Goal: Task Accomplishment & Management: Manage account settings

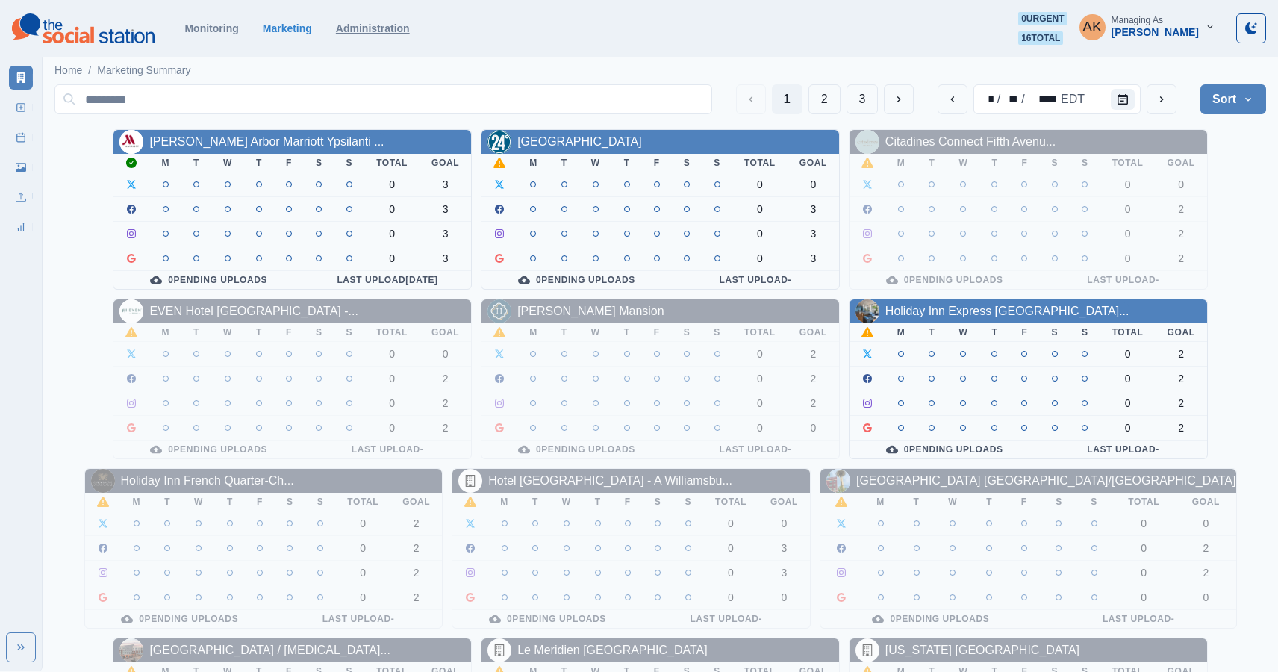
click at [352, 32] on link "Administration" at bounding box center [373, 28] width 74 height 12
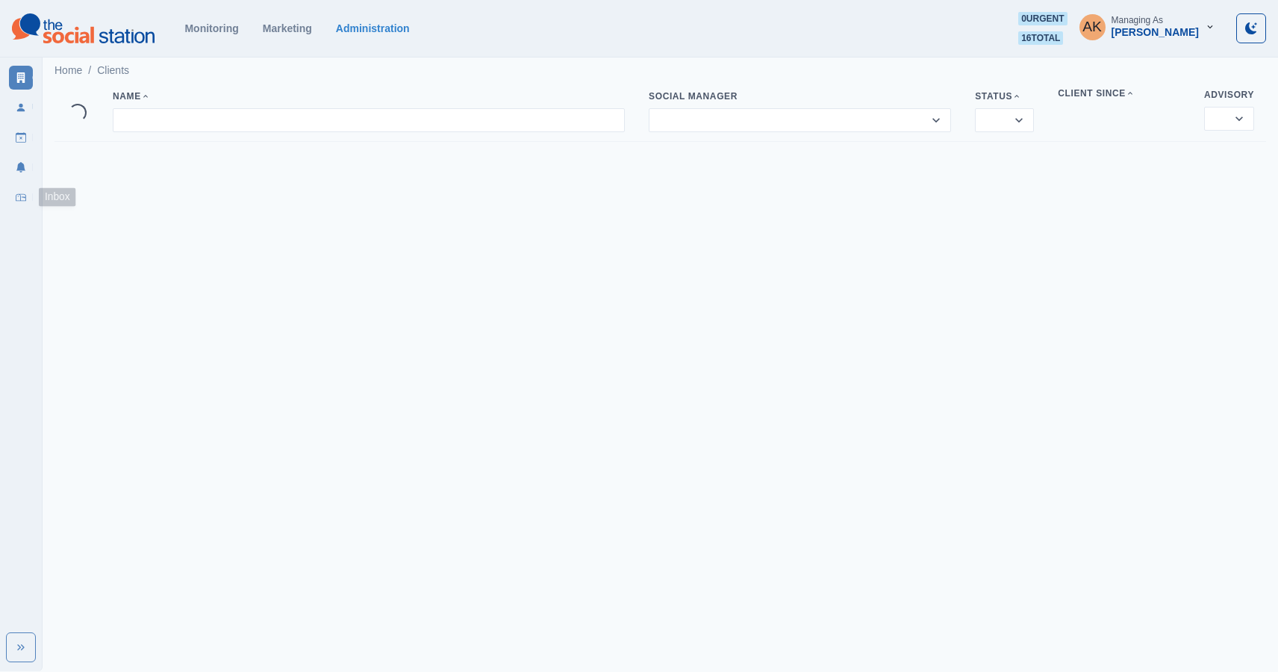
click at [16, 204] on link "Inbox" at bounding box center [21, 197] width 24 height 24
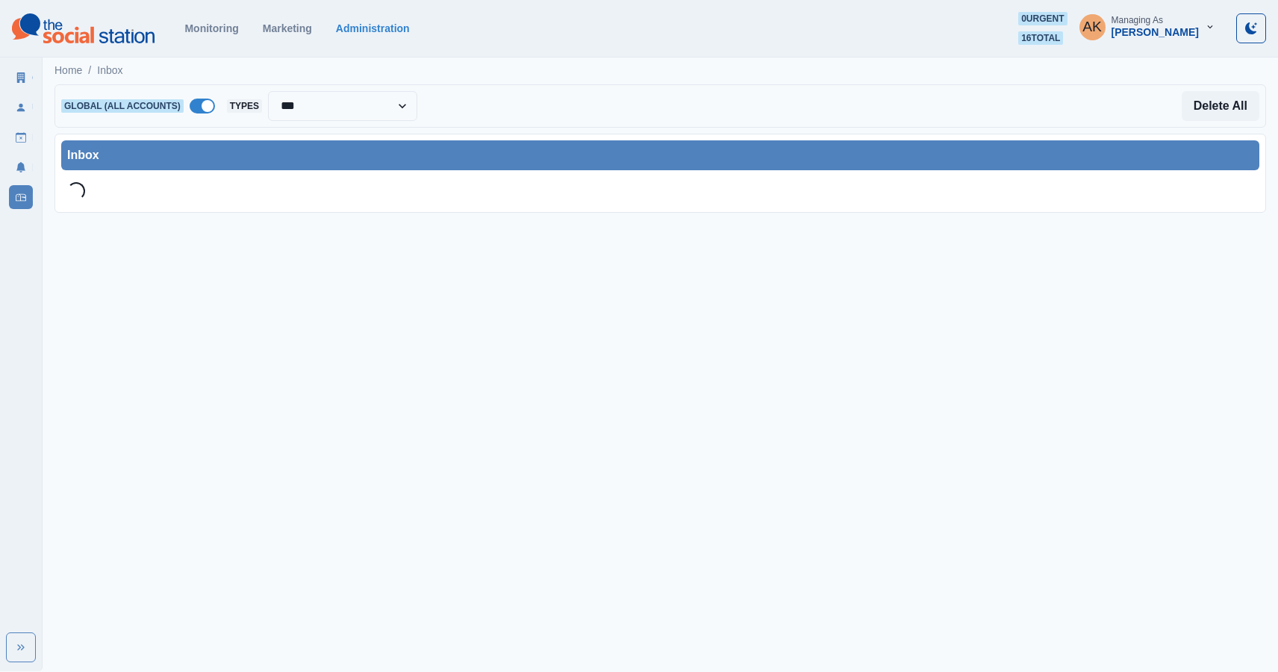
click at [203, 101] on span at bounding box center [202, 106] width 25 height 15
click at [290, 115] on div at bounding box center [320, 106] width 158 height 21
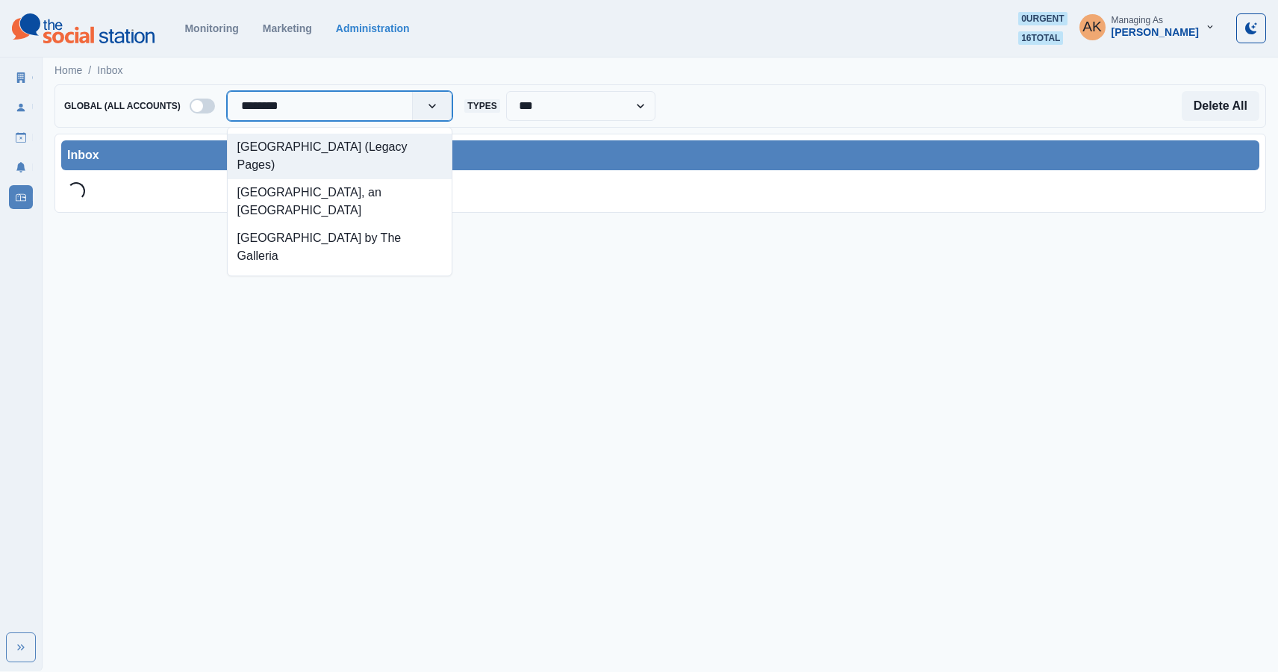
type input "*********"
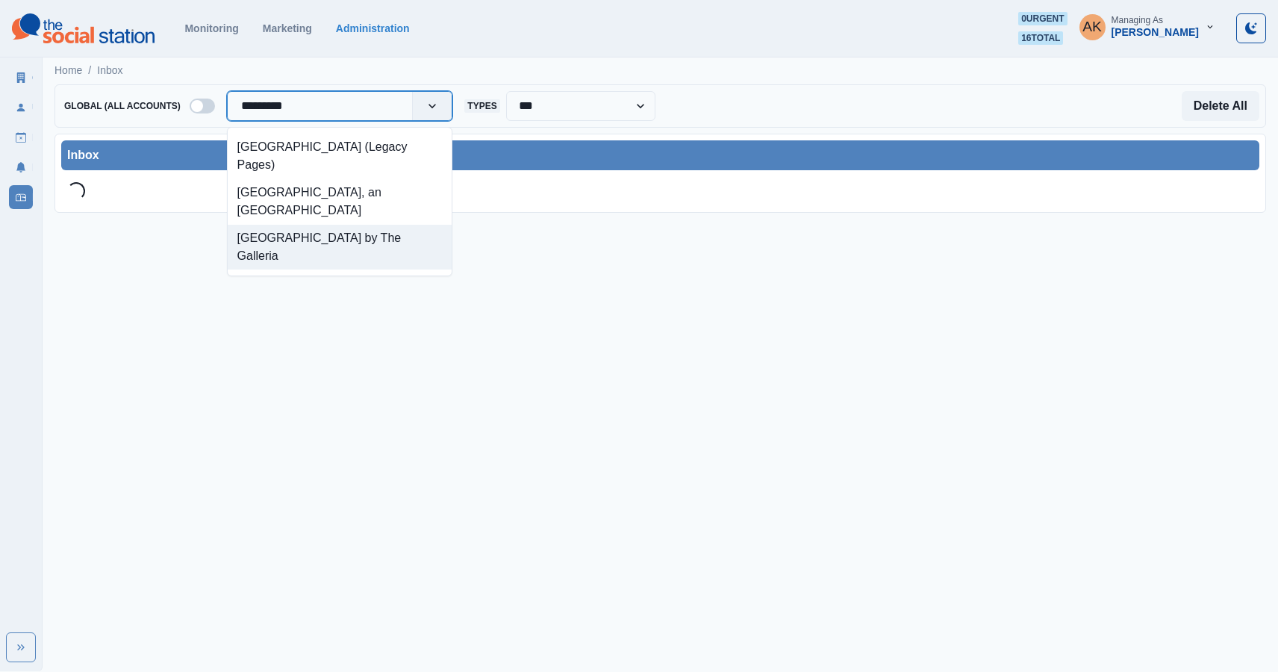
click at [284, 246] on div "[GEOGRAPHIC_DATA] by The Galleria" at bounding box center [340, 248] width 225 height 46
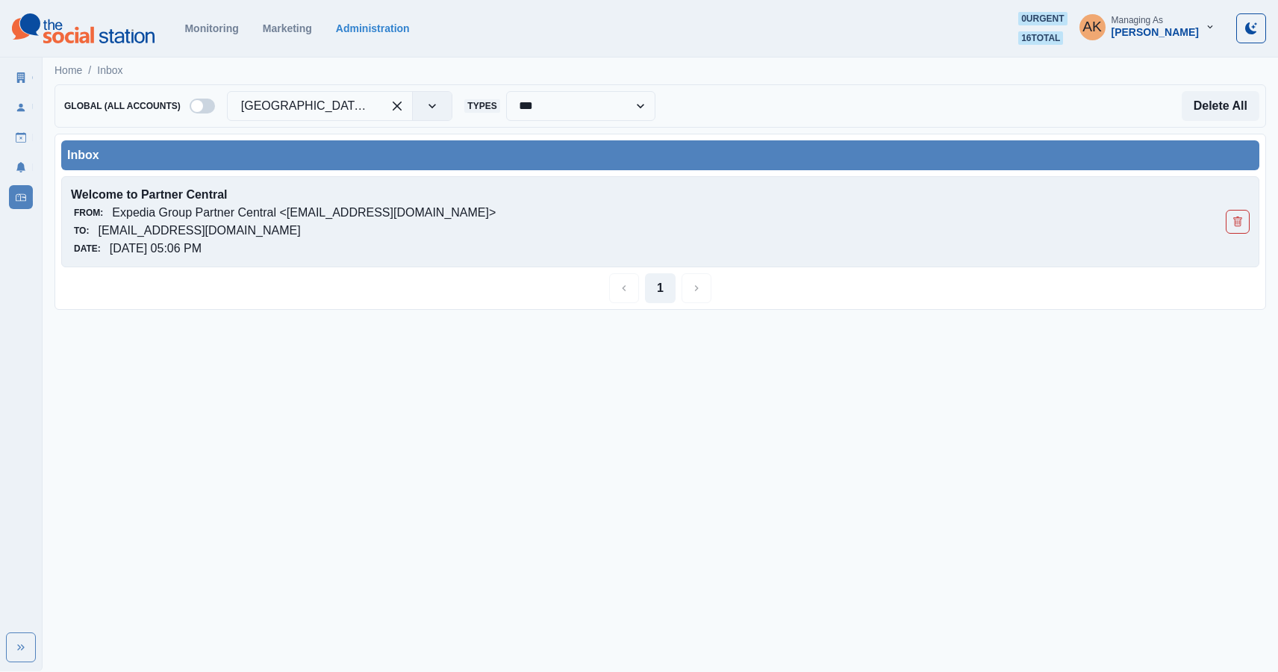
click at [345, 219] on p "Expedia Group Partner Central <[EMAIL_ADDRESS][DOMAIN_NAME]>" at bounding box center [304, 213] width 384 height 18
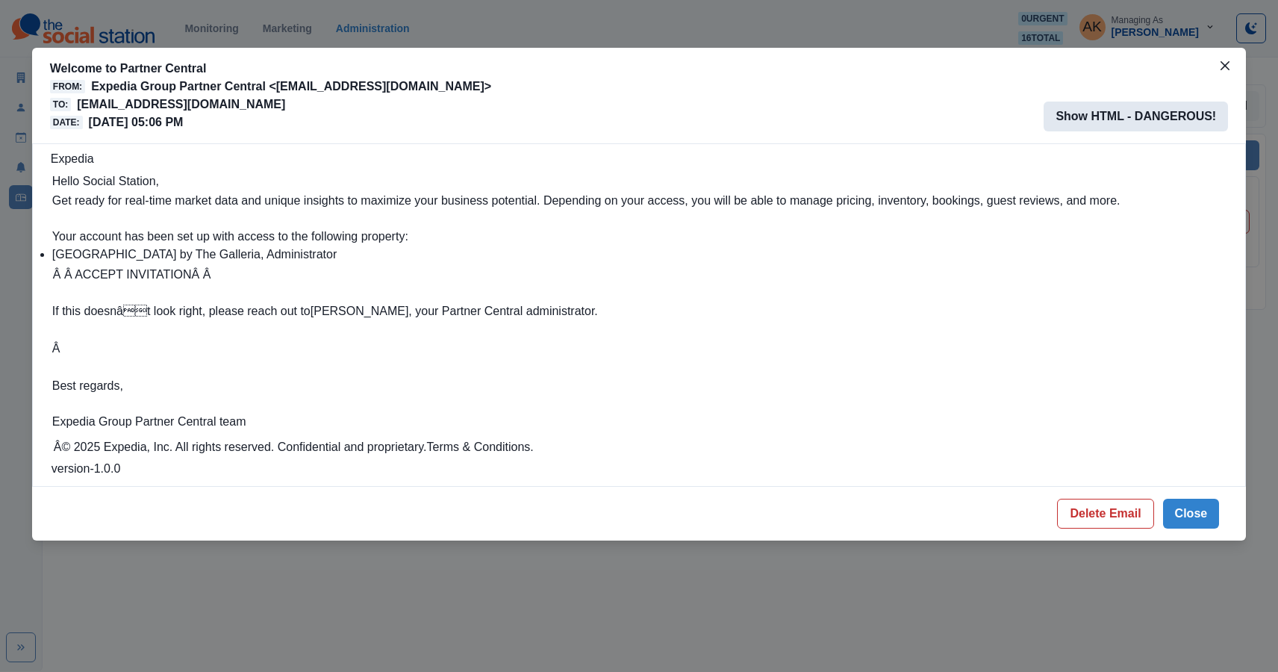
click at [1148, 119] on button "Show HTML - DANGEROUS!" at bounding box center [1135, 116] width 184 height 30
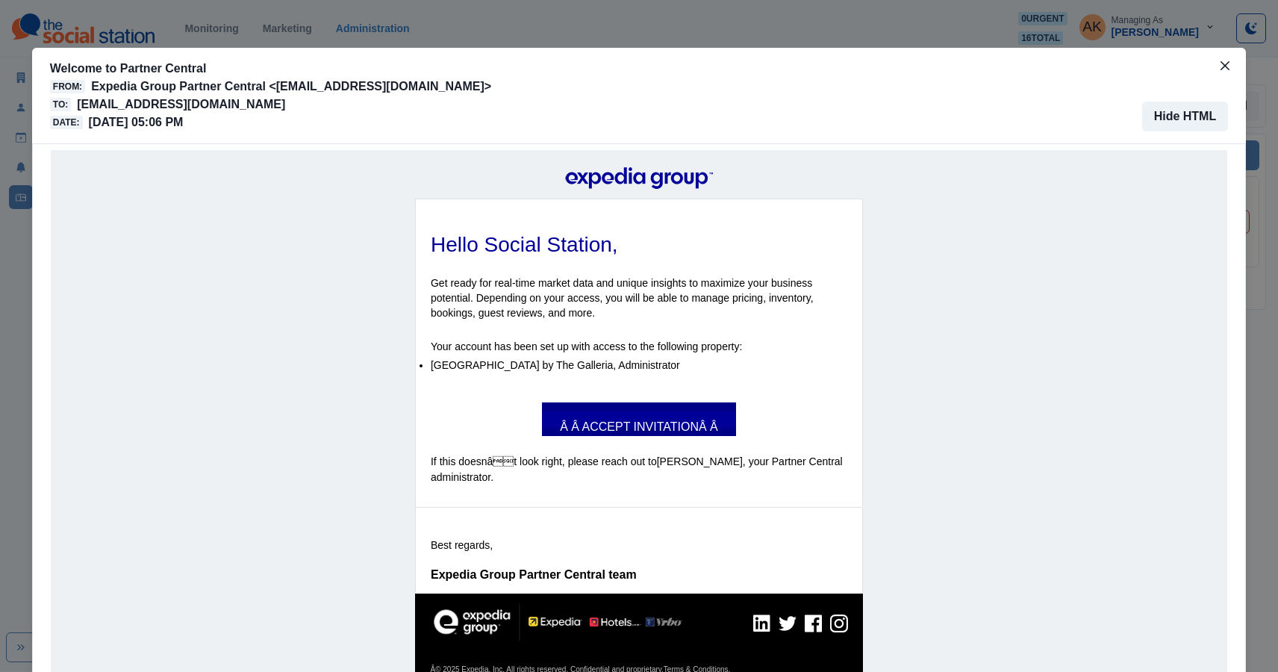
click at [654, 409] on td "Â Â ACCEPT INVITATIONÂ Â" at bounding box center [639, 419] width 194 height 34
click at [699, 407] on td "Â Â ACCEPT INVITATIONÂ Â" at bounding box center [639, 419] width 194 height 34
click at [684, 414] on link "Â Â ACCEPT INVITATIONÂ Â" at bounding box center [639, 419] width 194 height 16
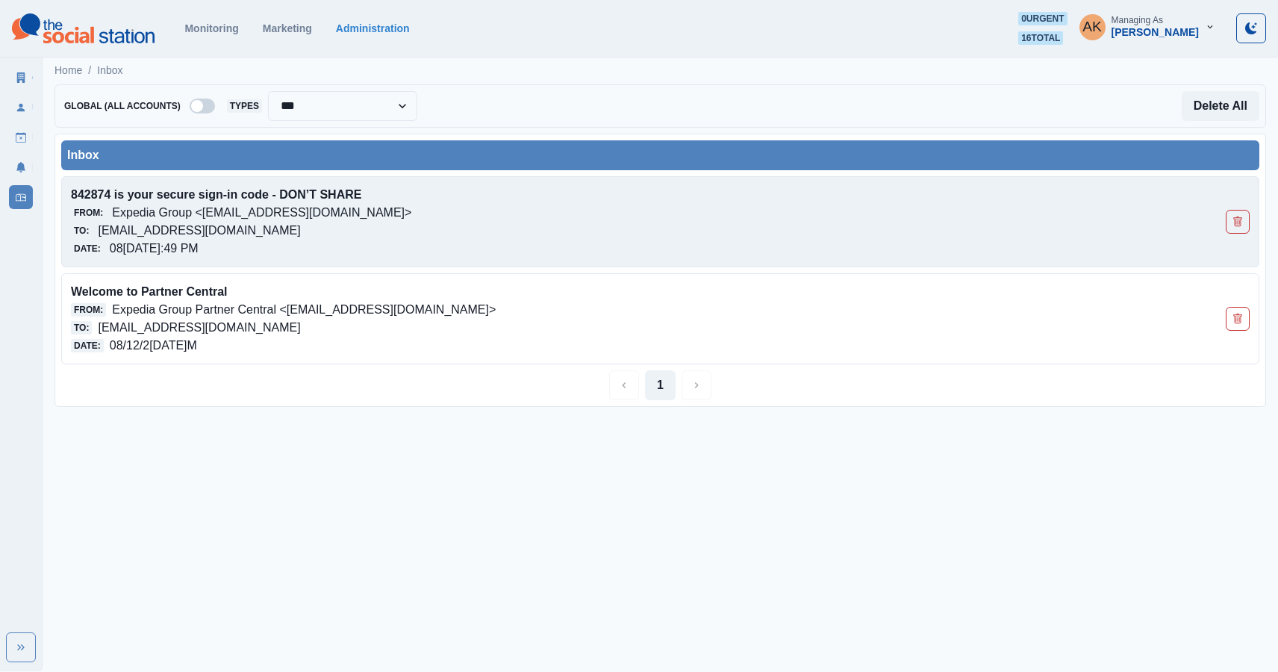
click at [194, 201] on p "842874 is your secure sign-in code - DON’T SHARE" at bounding box center [542, 195] width 943 height 18
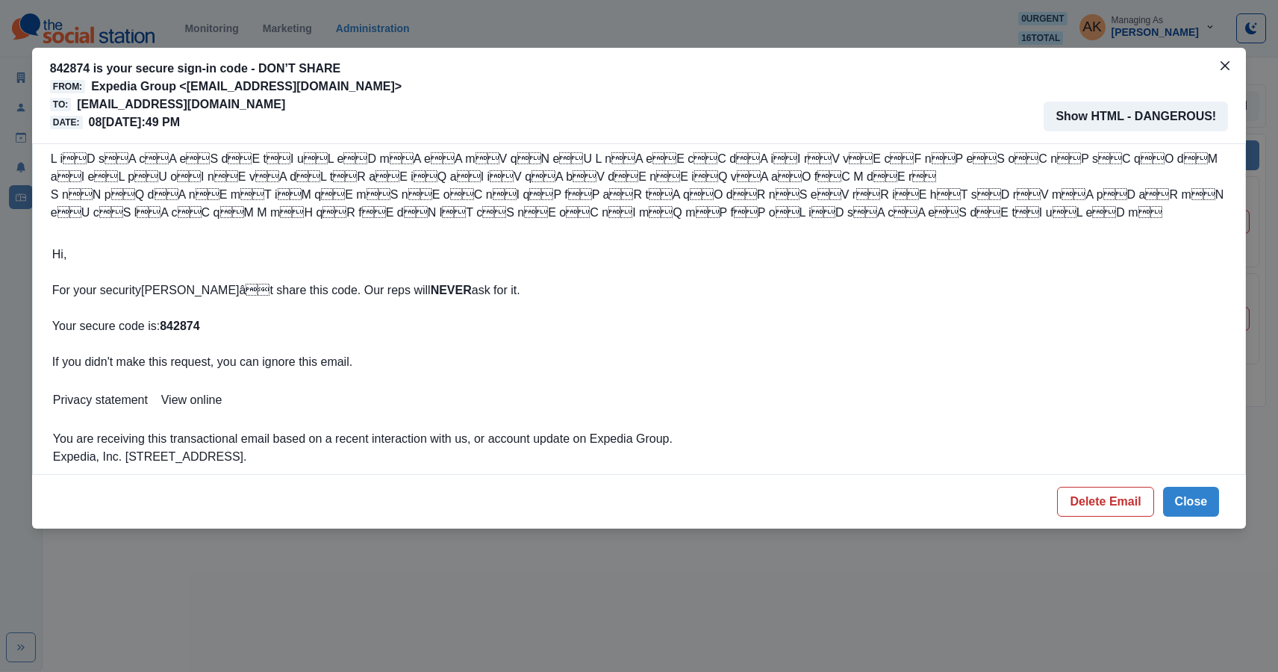
click at [199, 321] on strong "842874" at bounding box center [180, 325] width 40 height 13
copy strong "842874"
click at [1084, 504] on button "Delete Email" at bounding box center [1105, 502] width 96 height 30
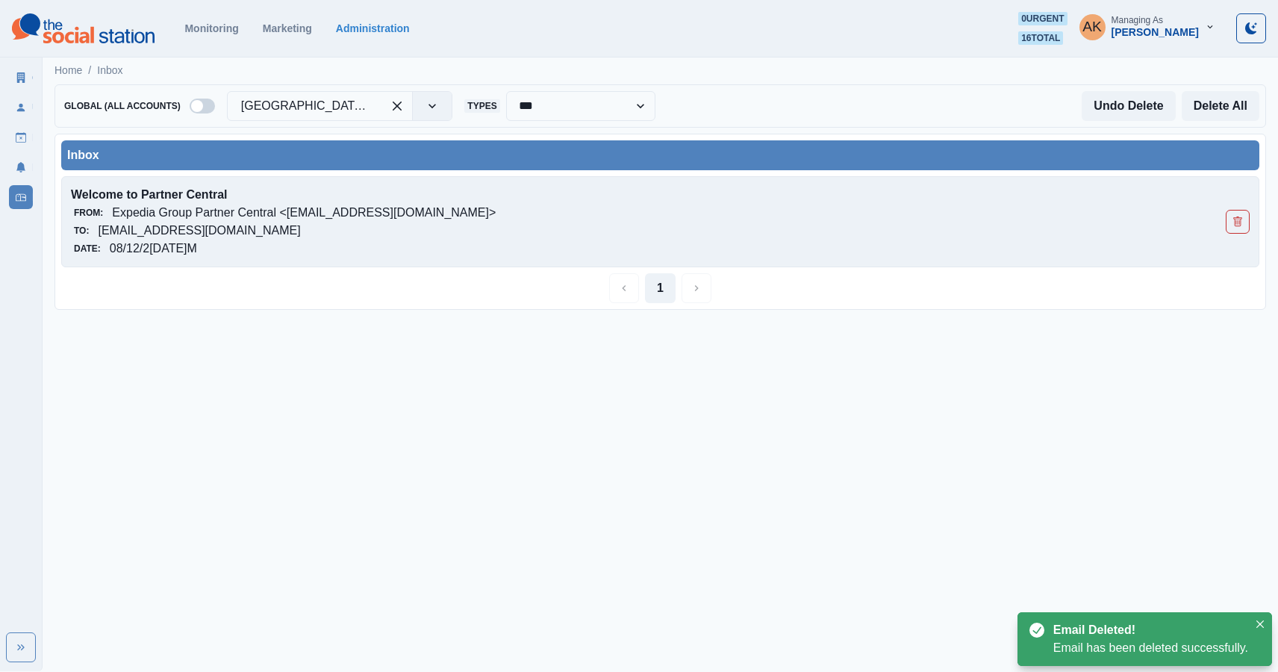
click at [384, 219] on p "Expedia Group Partner Central <[EMAIL_ADDRESS][DOMAIN_NAME]>" at bounding box center [304, 213] width 384 height 18
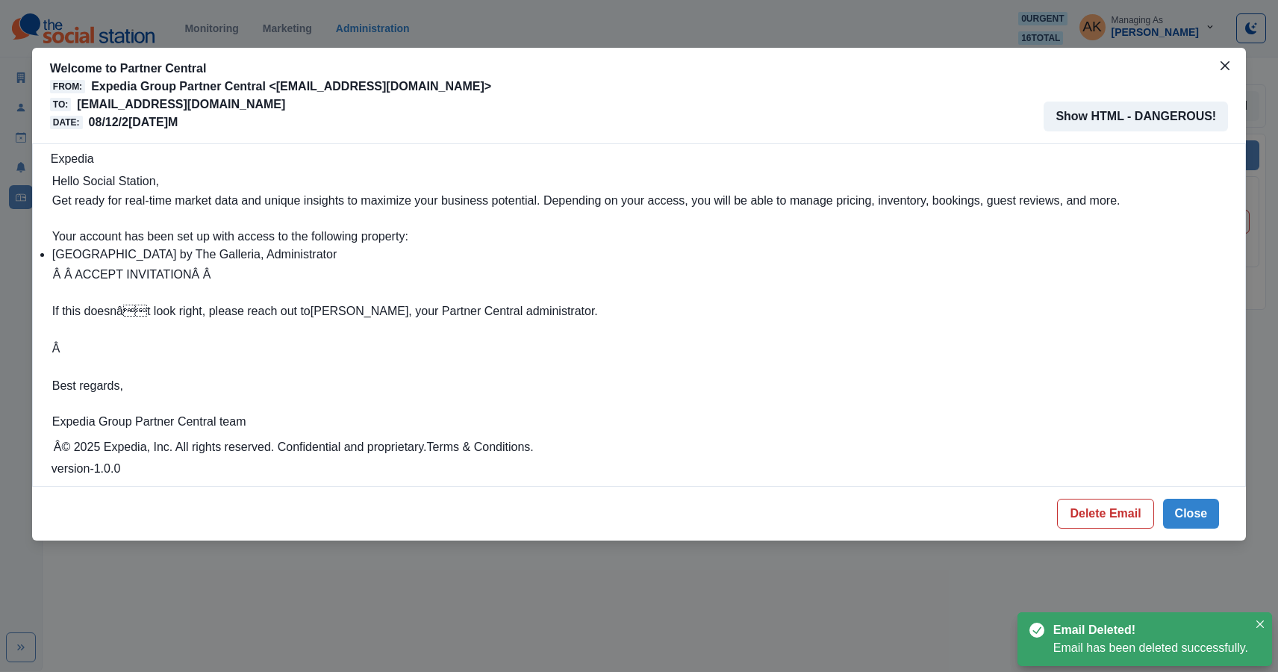
drag, startPoint x: 502, startPoint y: 106, endPoint x: 76, endPoint y: 105, distance: 426.1
click at [76, 105] on div "Welcome to Partner Central From: Expedia Group Partner Central <admin@expediapa…" at bounding box center [639, 96] width 1178 height 72
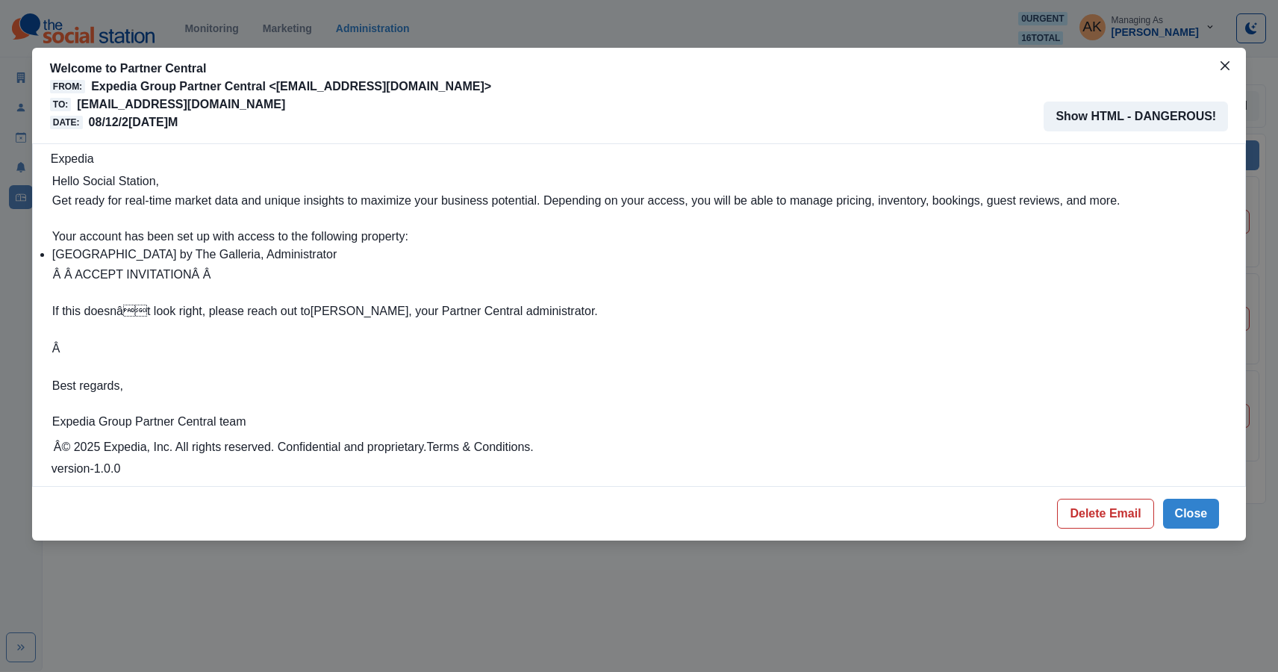
copy p "[EMAIL_ADDRESS][DOMAIN_NAME]"
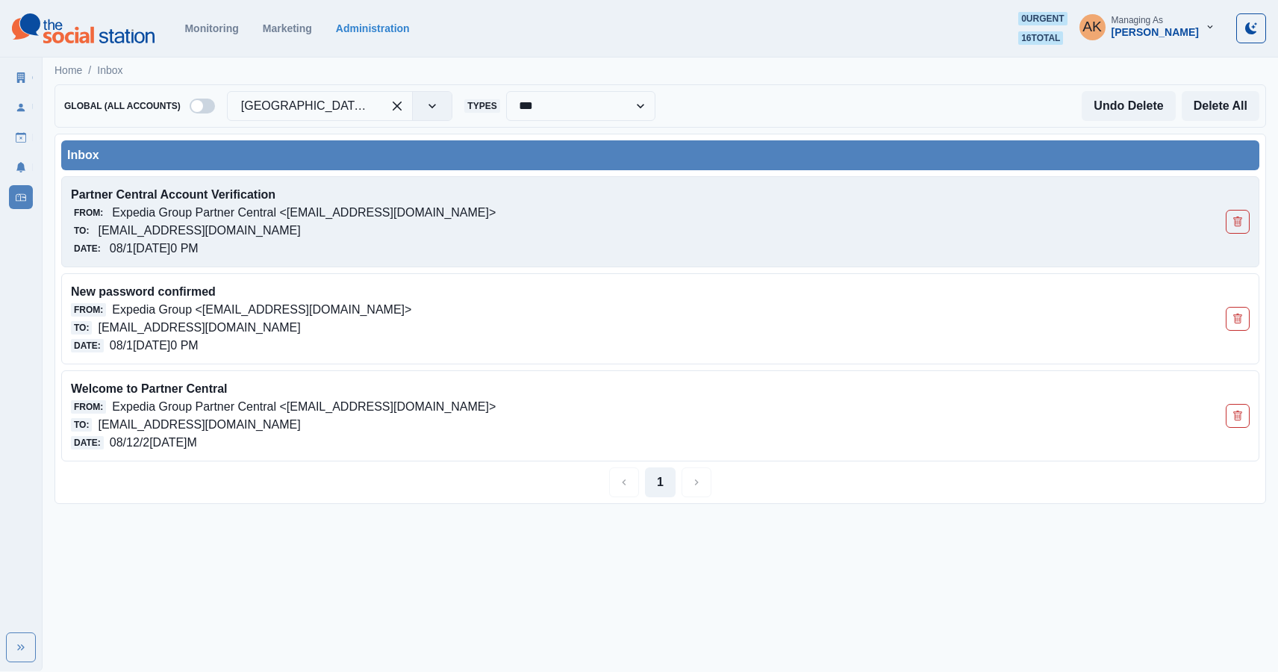
click at [300, 222] on p "[EMAIL_ADDRESS][DOMAIN_NAME]" at bounding box center [199, 231] width 202 height 18
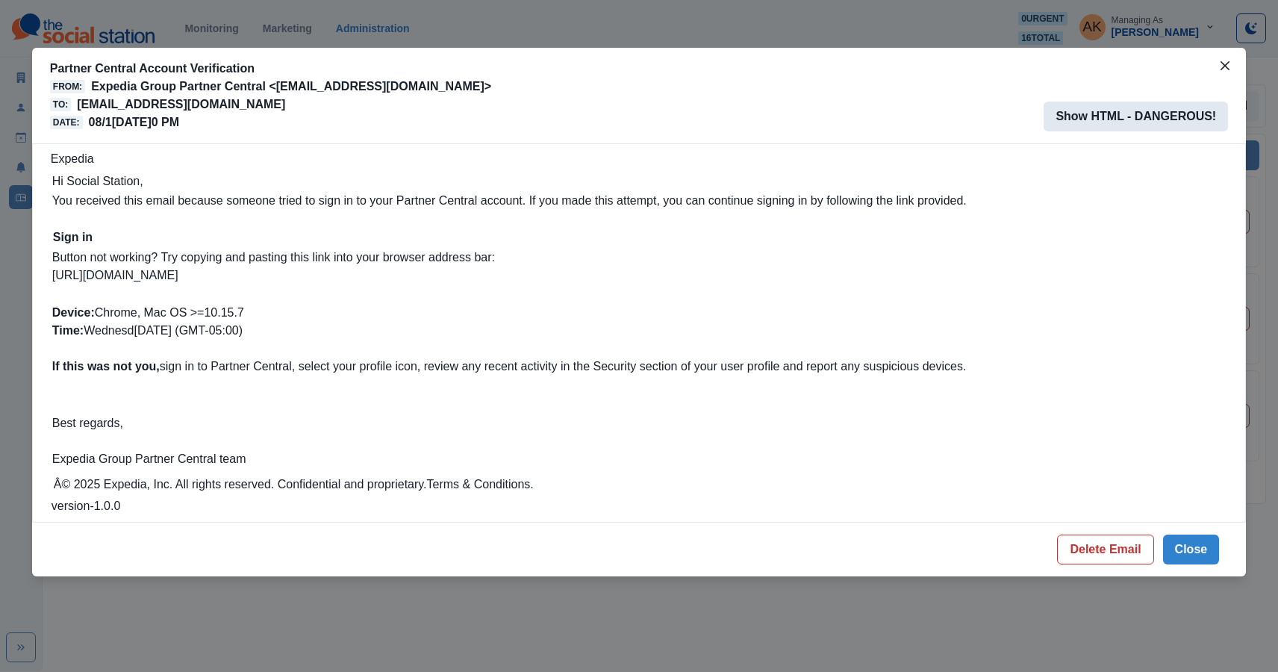
click at [1100, 123] on button "Show HTML - DANGEROUS!" at bounding box center [1135, 116] width 184 height 30
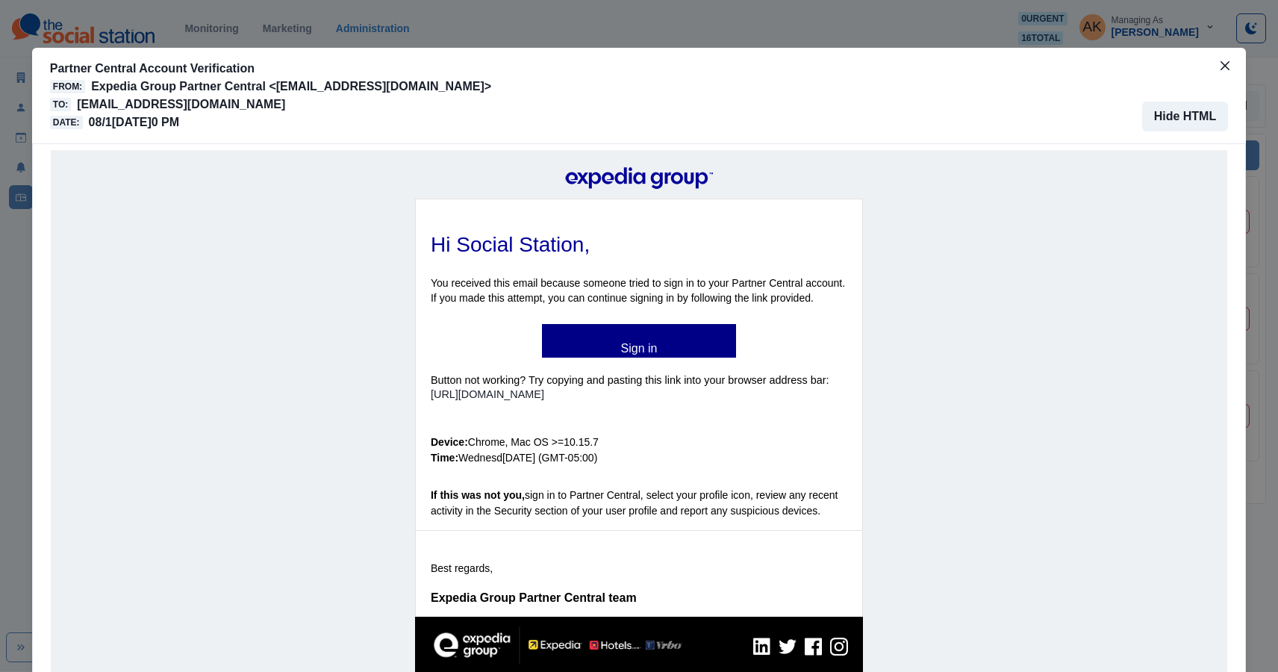
click at [610, 345] on link "Sign in" at bounding box center [639, 341] width 194 height 16
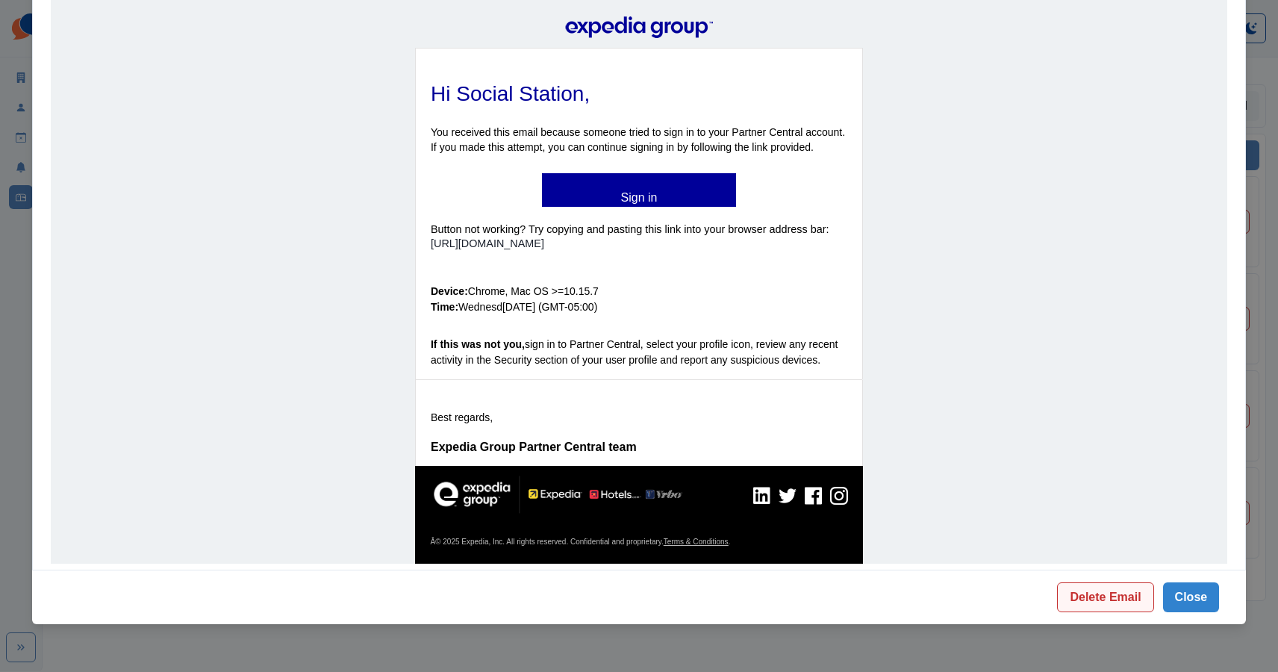
click at [1119, 602] on button "Delete Email" at bounding box center [1105, 597] width 96 height 30
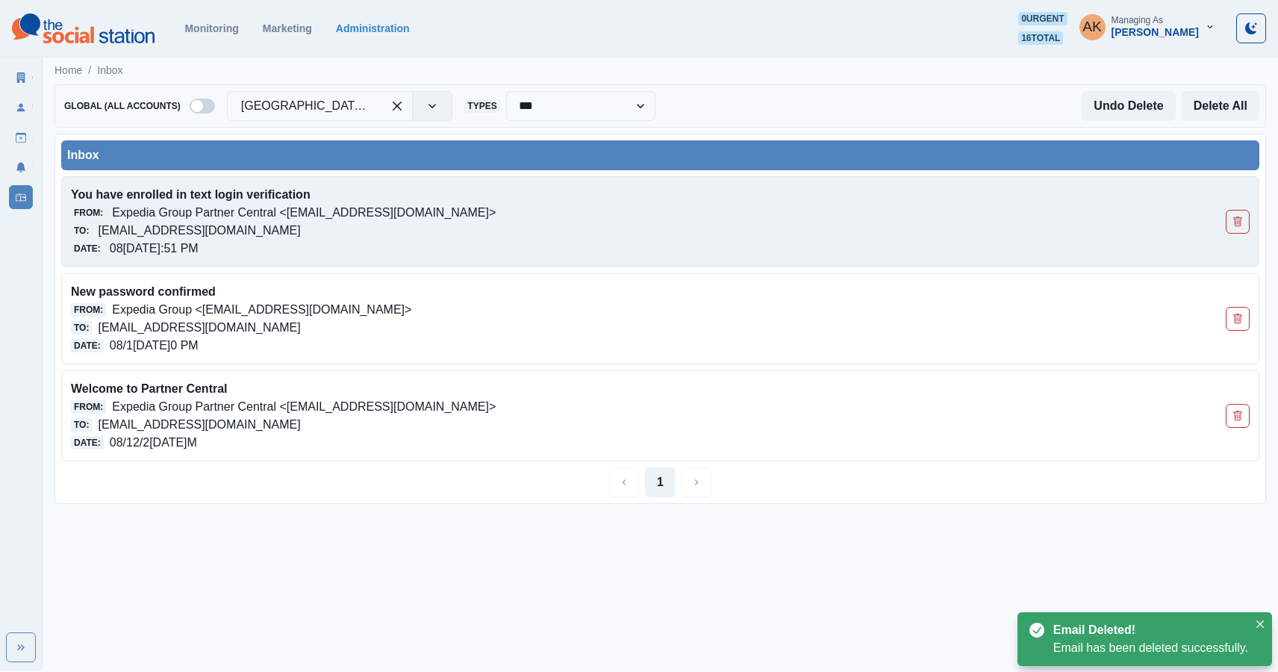
click at [487, 216] on div "From: Expedia Group Partner Central <admin@expediapartnercentral.com>" at bounding box center [542, 213] width 943 height 18
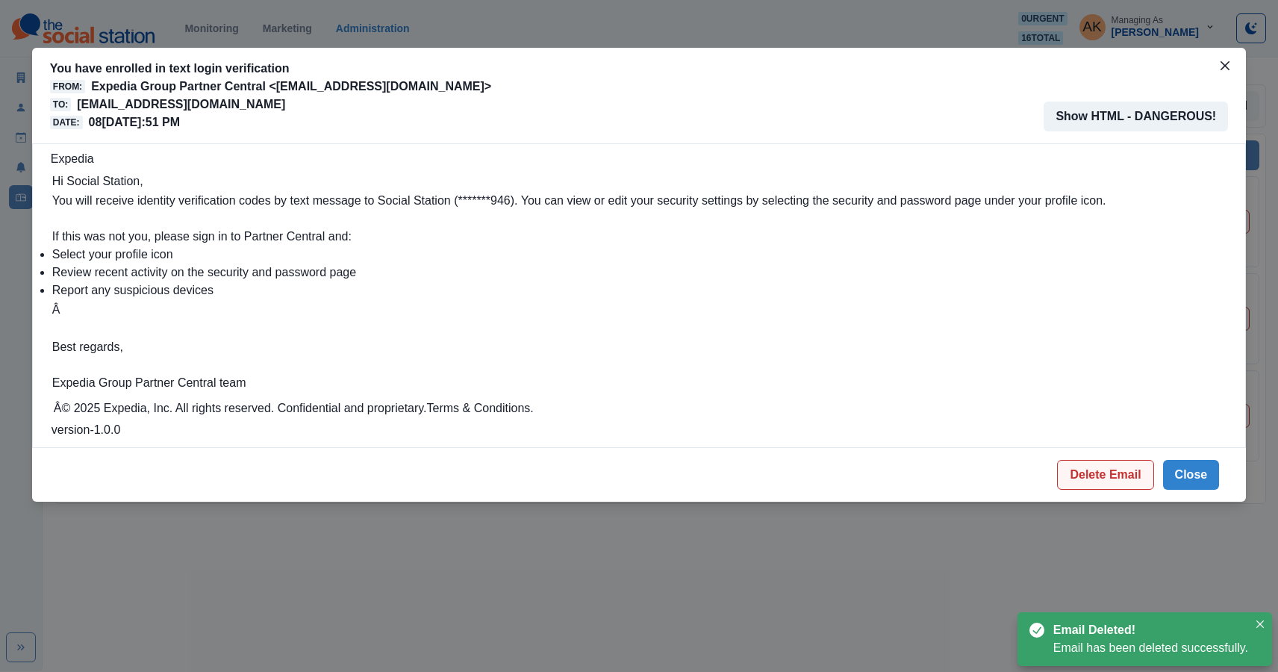
click at [1104, 476] on button "Delete Email" at bounding box center [1105, 475] width 96 height 30
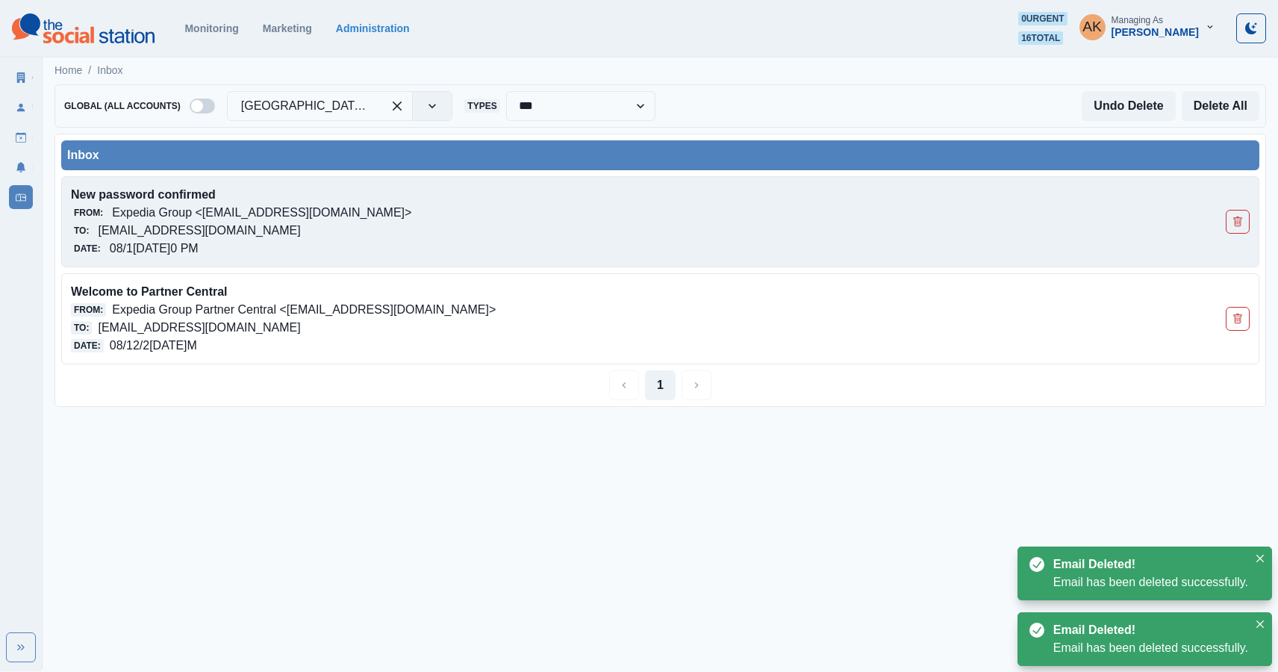
click at [1002, 199] on p "New password confirmed" at bounding box center [542, 195] width 943 height 18
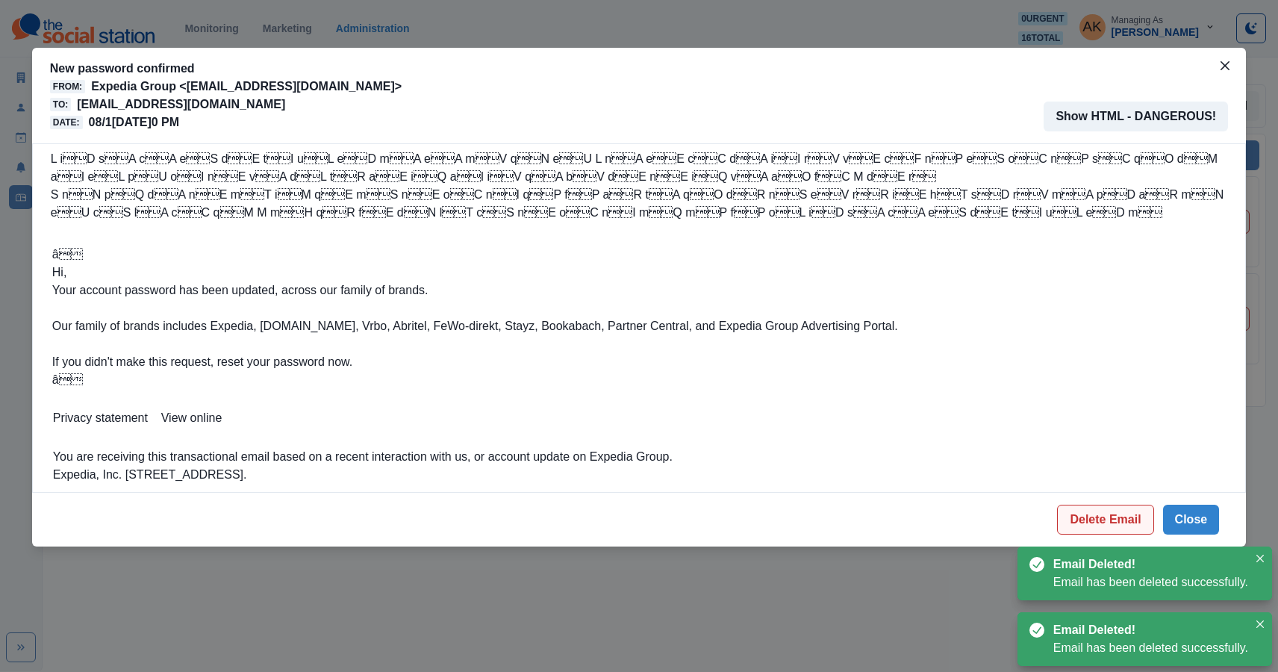
click at [1079, 513] on button "Delete Email" at bounding box center [1105, 519] width 96 height 30
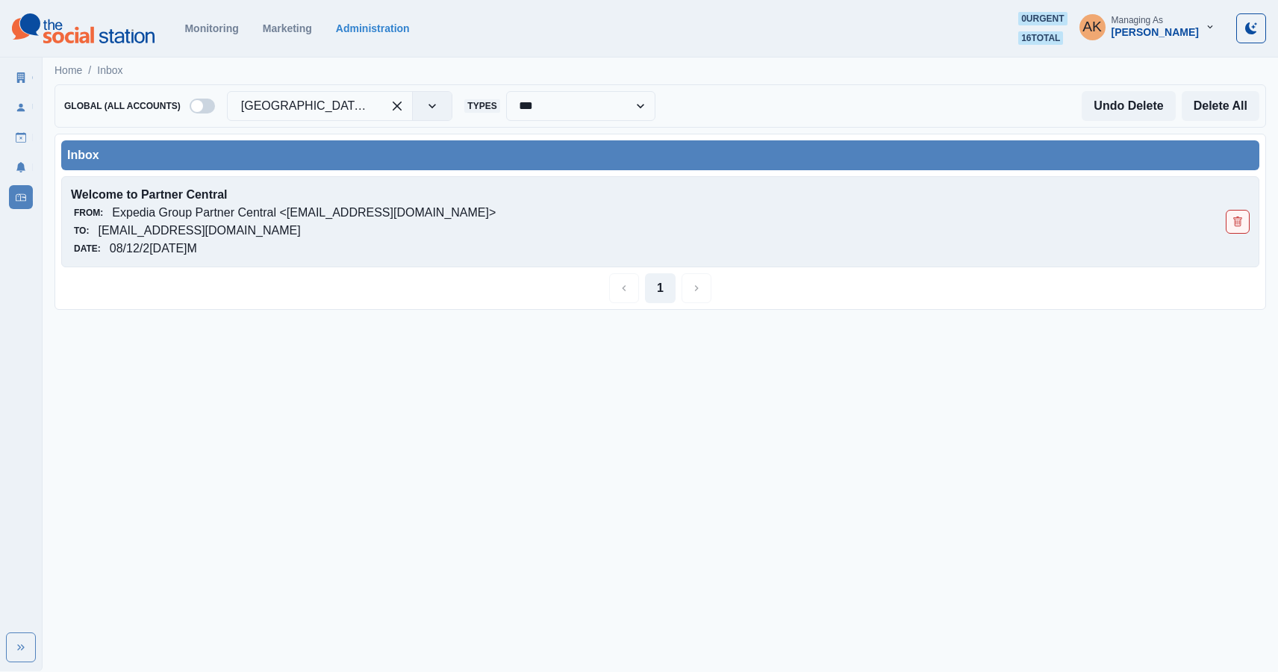
click at [1236, 230] on button "Delete Email" at bounding box center [1237, 222] width 24 height 24
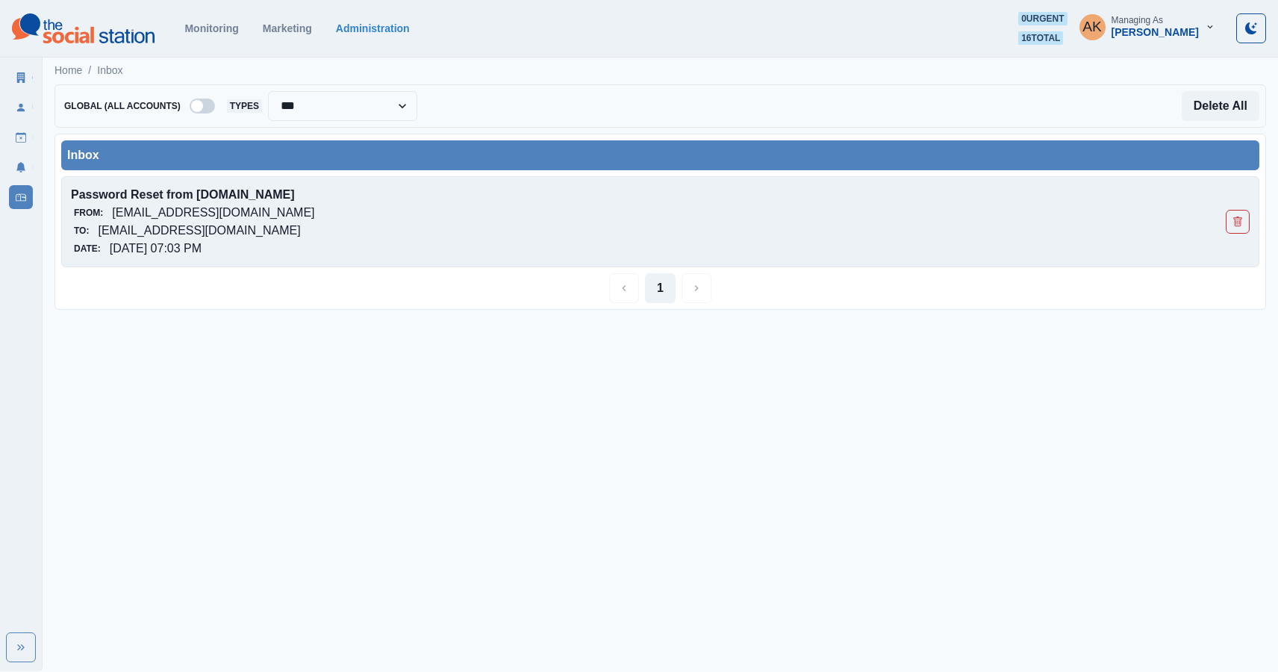
click at [272, 194] on p "Password Reset from [DOMAIN_NAME]" at bounding box center [542, 195] width 943 height 18
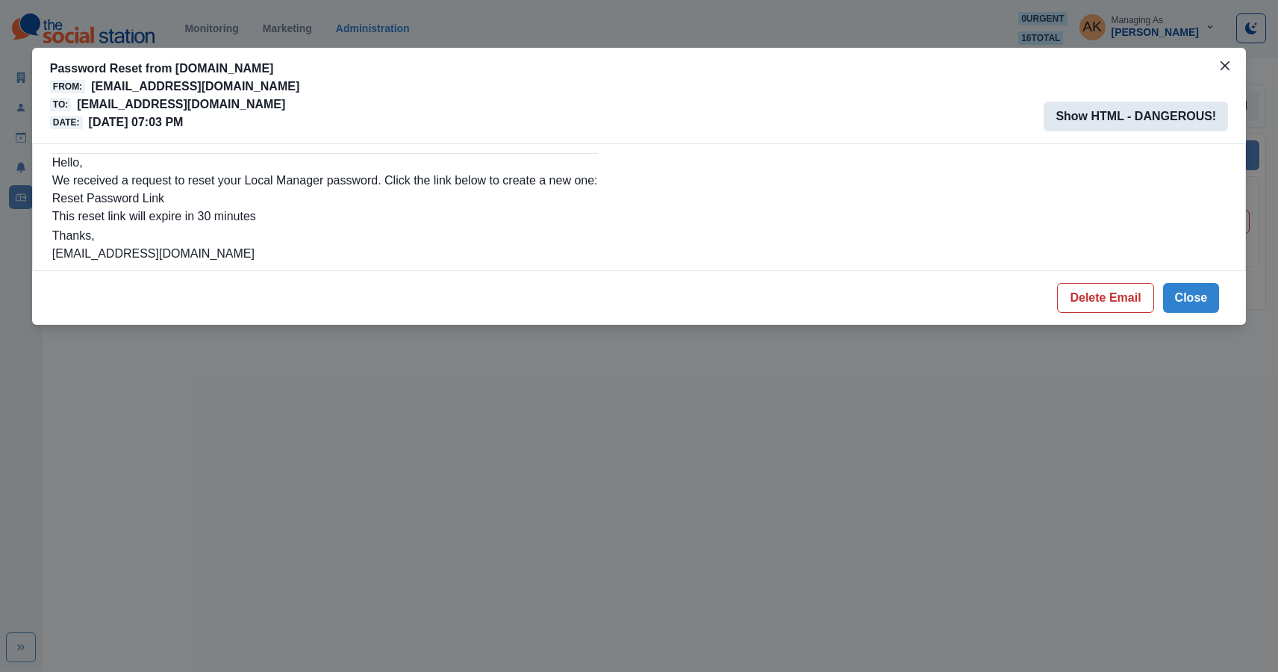
click at [1124, 122] on button "Show HTML - DANGEROUS!" at bounding box center [1135, 116] width 184 height 30
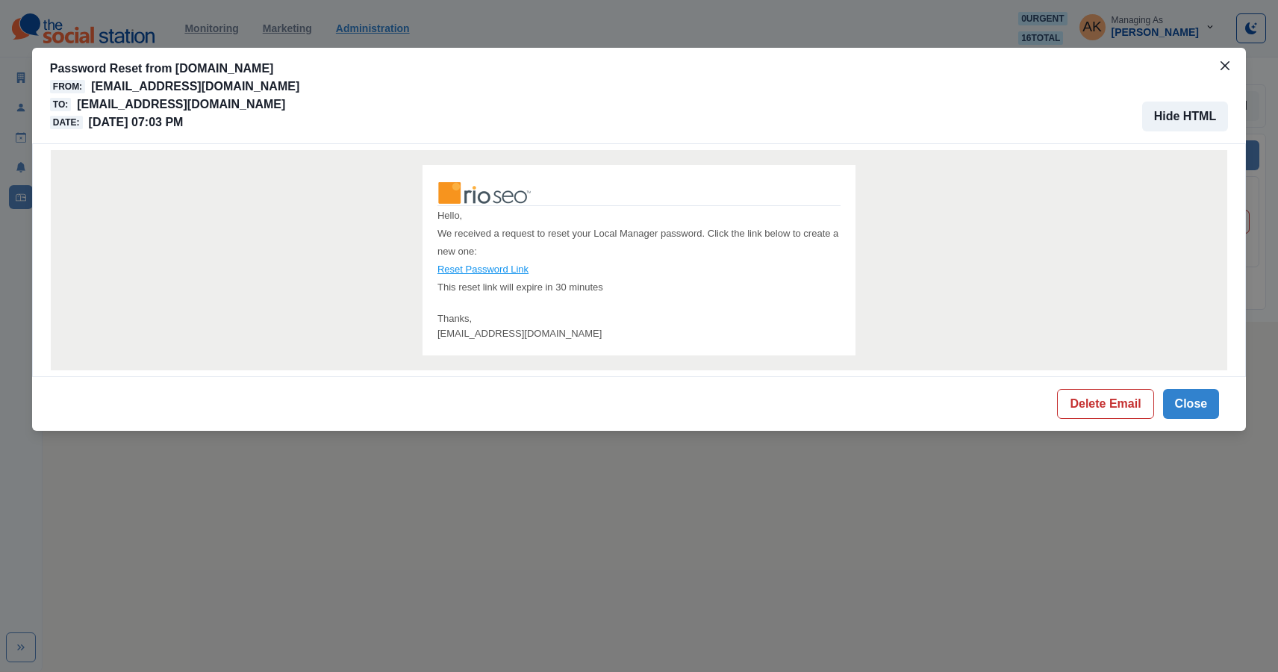
click at [495, 272] on link "Reset Password Link" at bounding box center [482, 268] width 91 height 11
